Goal: Task Accomplishment & Management: Use online tool/utility

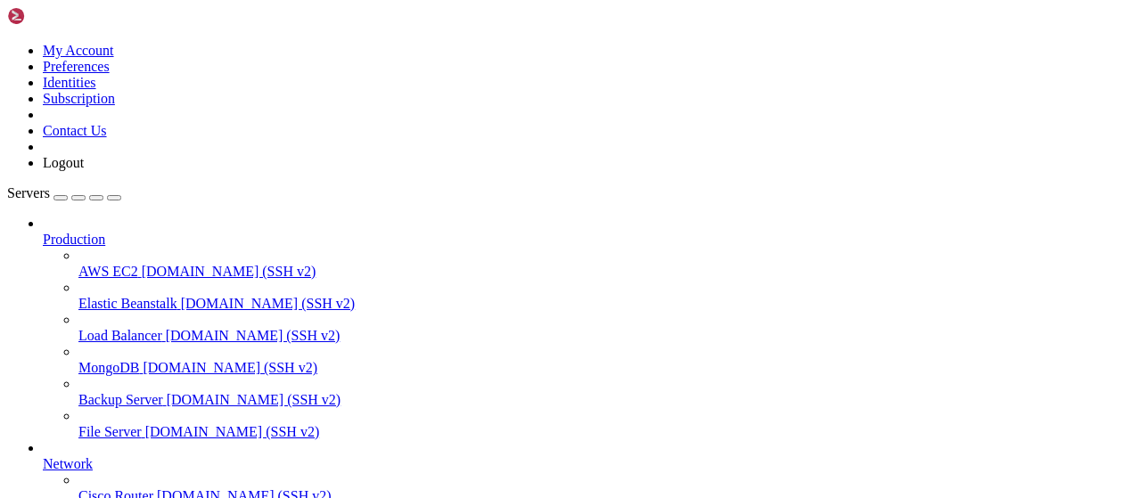
scroll to position [362, 0]
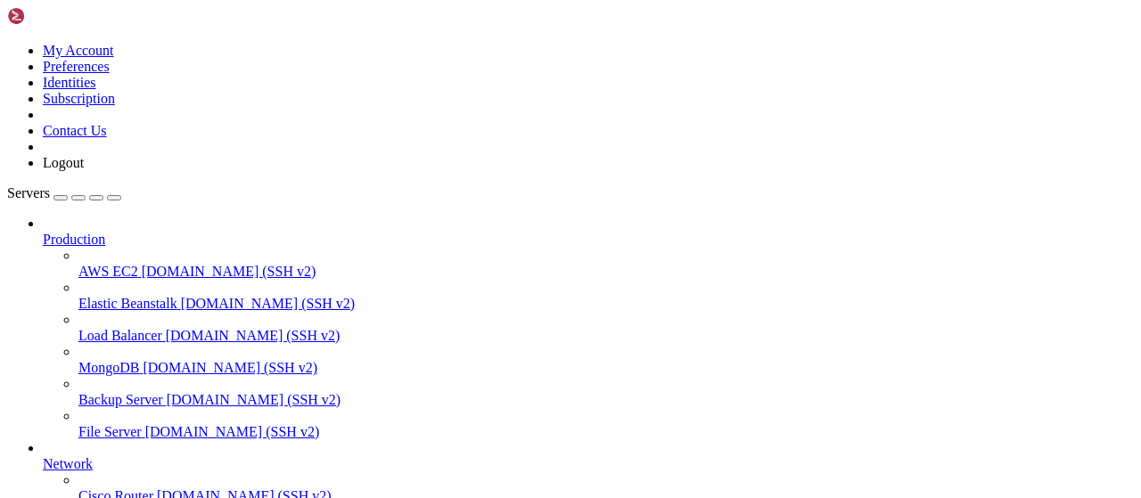
scroll to position [371, 0]
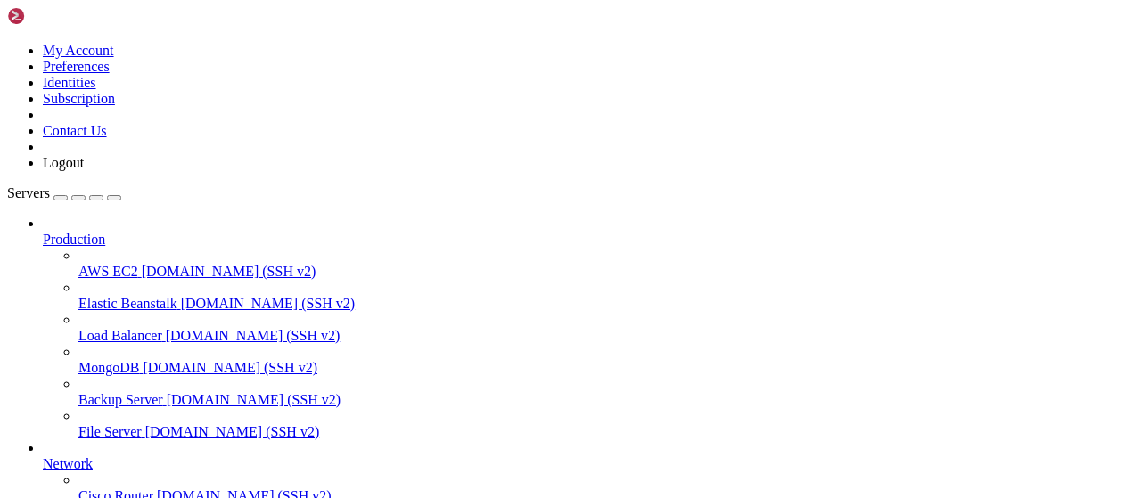
scroll to position [556, 0]
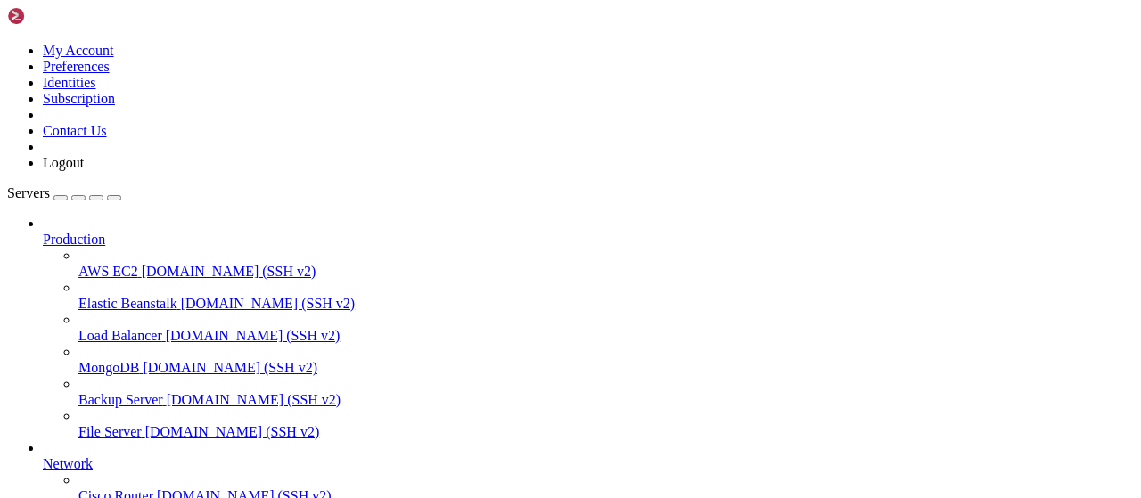
scroll to position [556, 0]
type input "/root/LinkQuest"
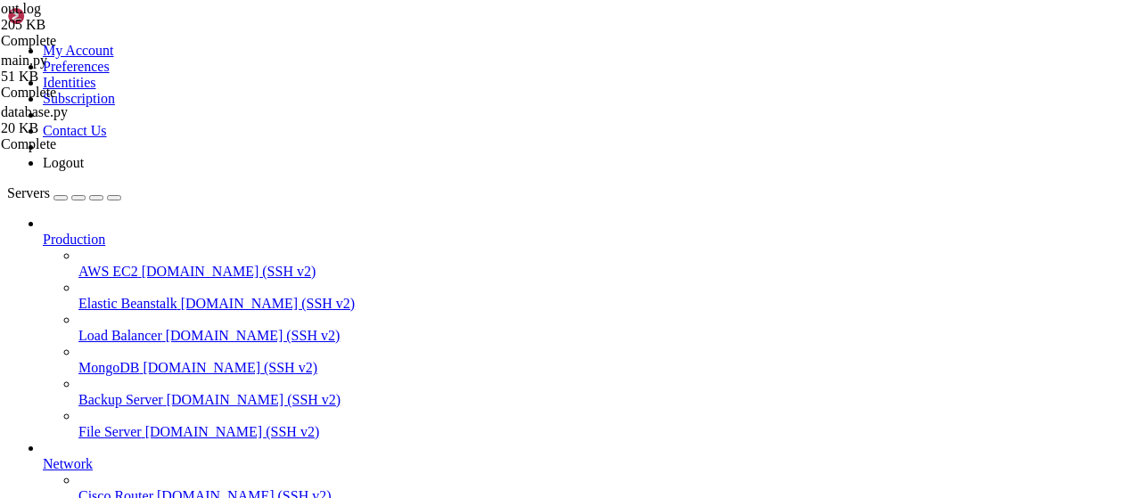
scroll to position [283, 0]
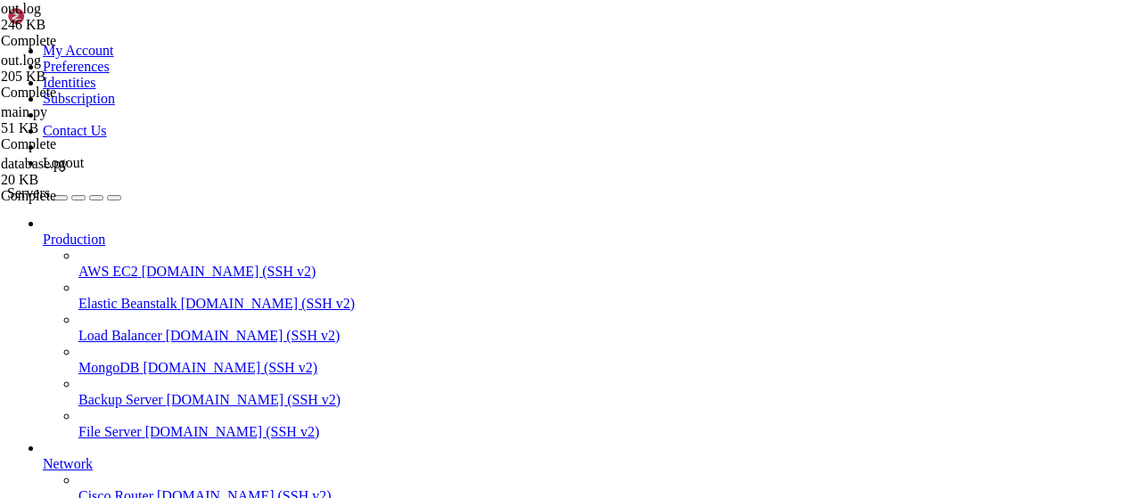
type textarea "Flyer вернул 0 тасков"
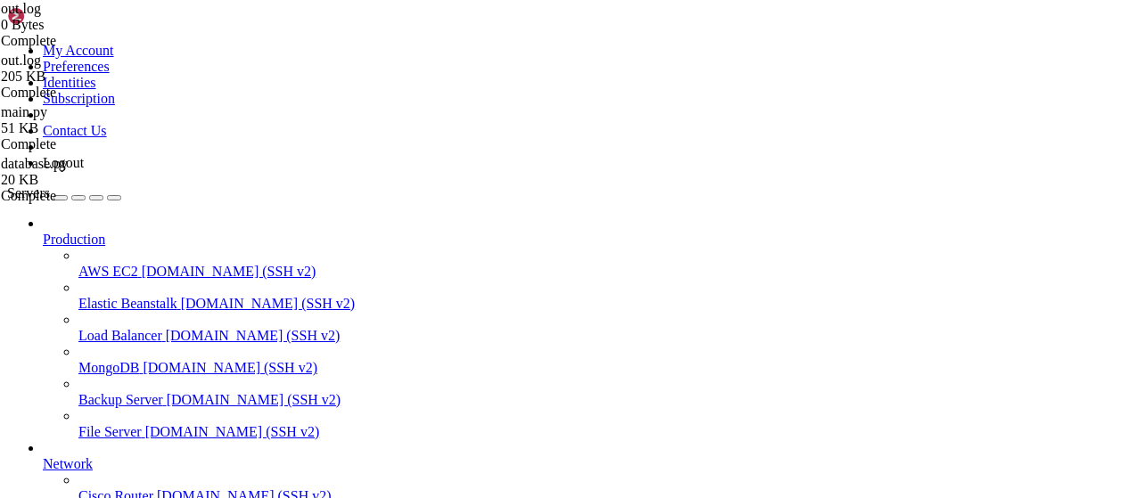
scroll to position [200, 0]
drag, startPoint x: 420, startPoint y: 450, endPoint x: 243, endPoint y: 70, distance: 418.6
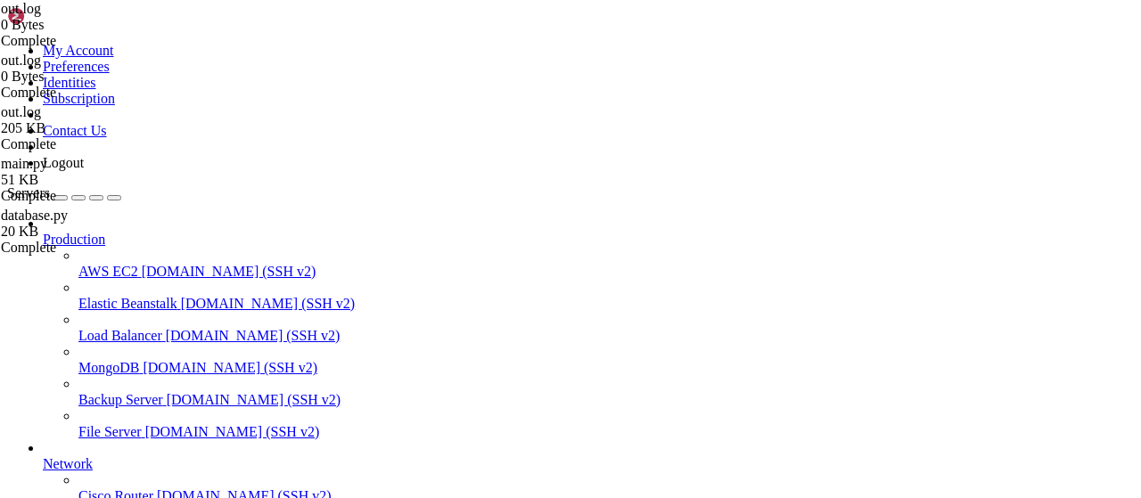
type textarea "UserTaskManager: пользователь 6300601067 настроил 3 сервисов Пользователь 63006…"
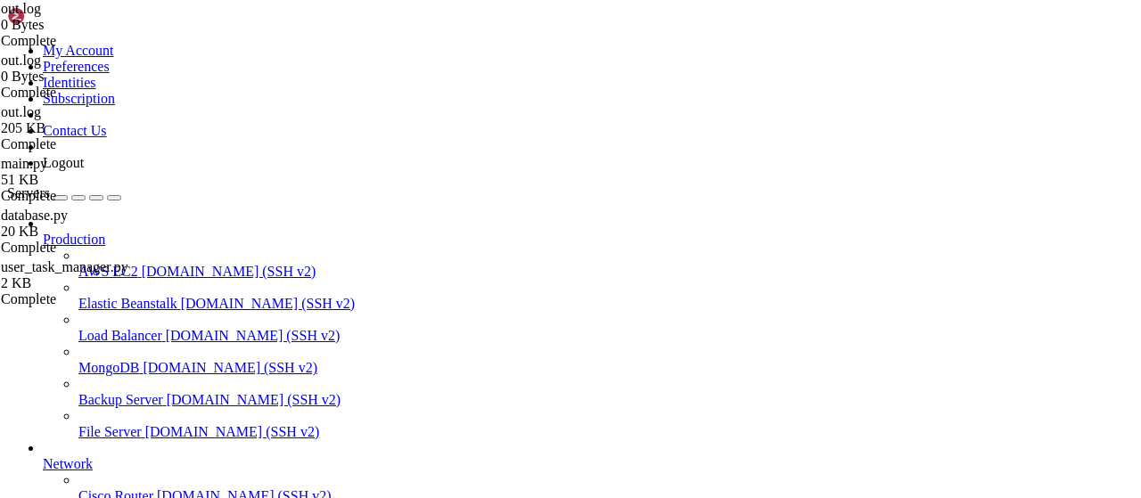
type input "/root/LinkQuest"
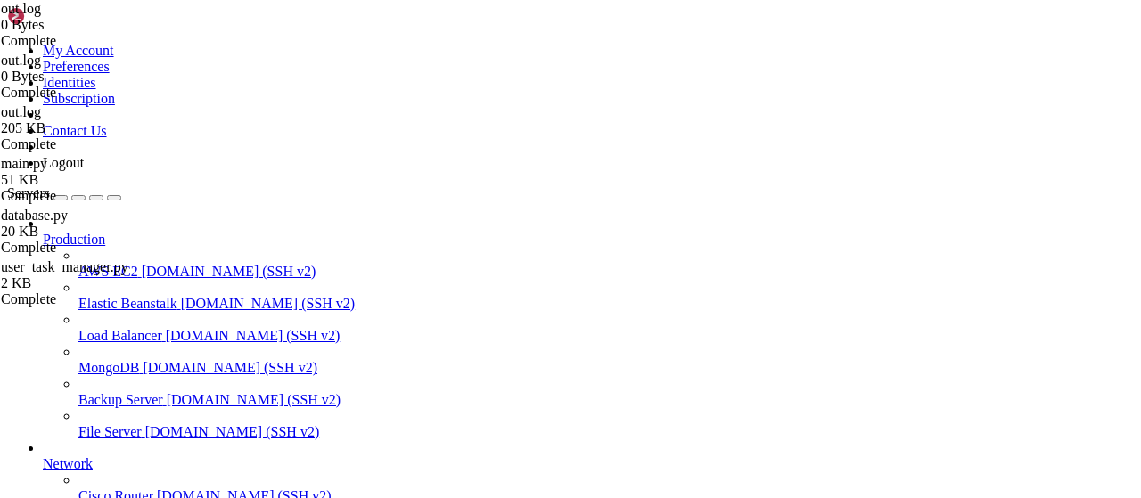
scroll to position [200, 0]
drag, startPoint x: 395, startPoint y: 455, endPoint x: 498, endPoint y: 348, distance: 148.7
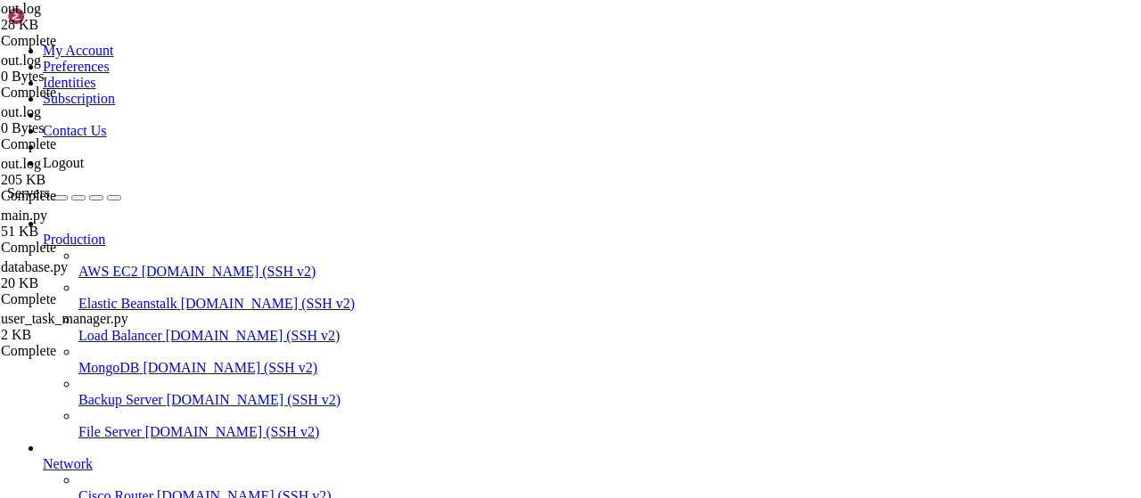
drag, startPoint x: 398, startPoint y: 454, endPoint x: 269, endPoint y: 181, distance: 301.7
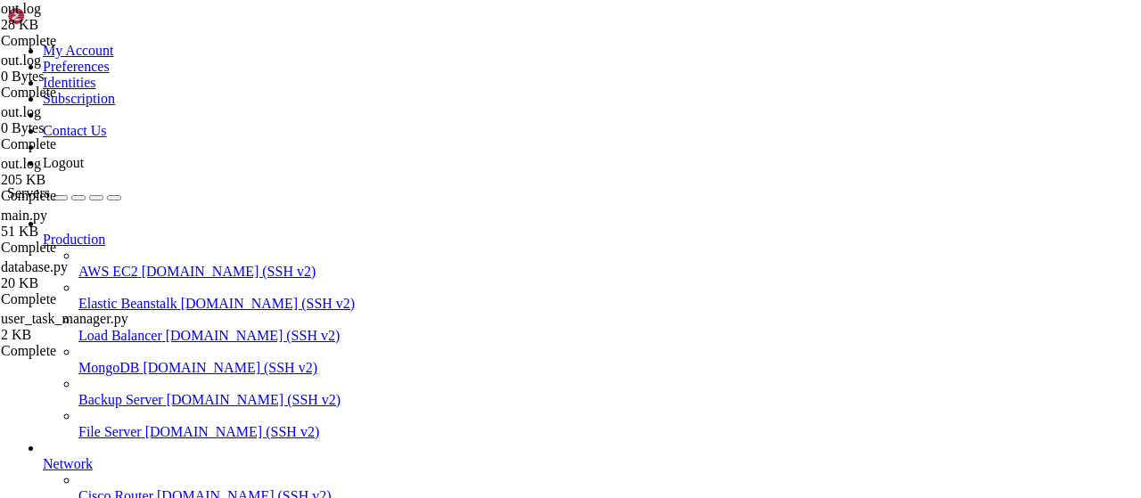
type textarea "Flyer вернул 0 тасков"
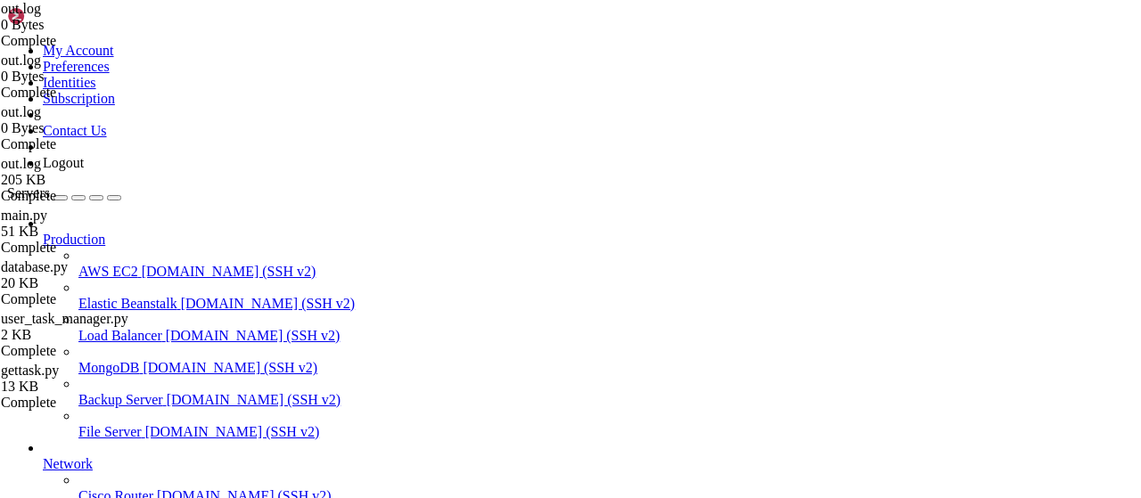
type input "/root/LinkQuest"
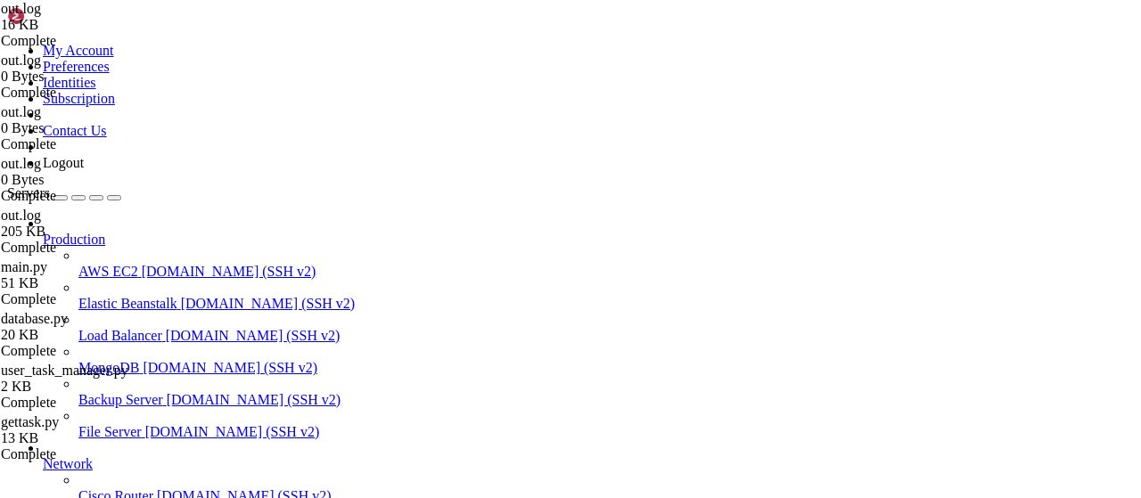
scroll to position [0, 0]
drag, startPoint x: 402, startPoint y: 457, endPoint x: 156, endPoint y: -99, distance: 608.0
type textarea "UserTaskManager: пользователь 6300601067 настроил 3 сервисов Пользователь 63006…"
